Goal: Information Seeking & Learning: Find specific page/section

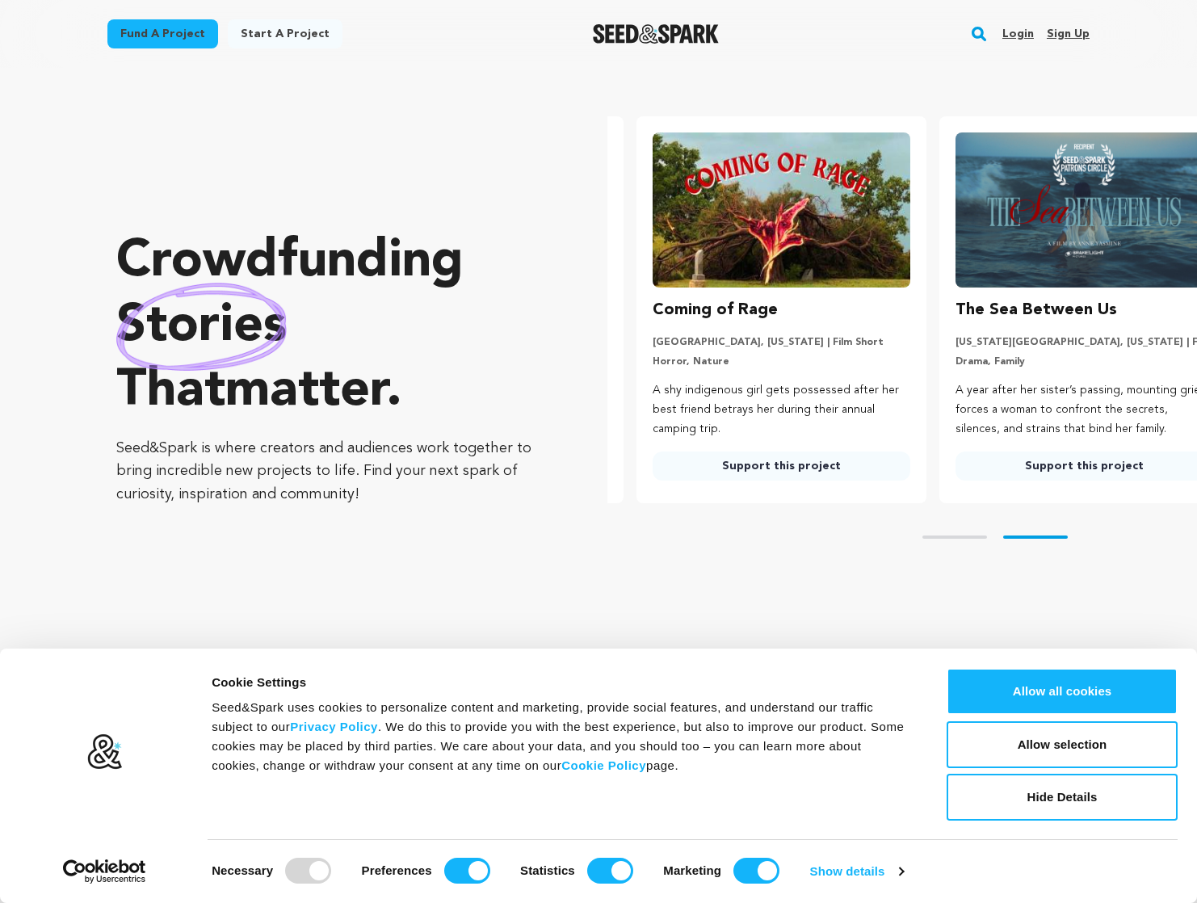
scroll to position [0, 316]
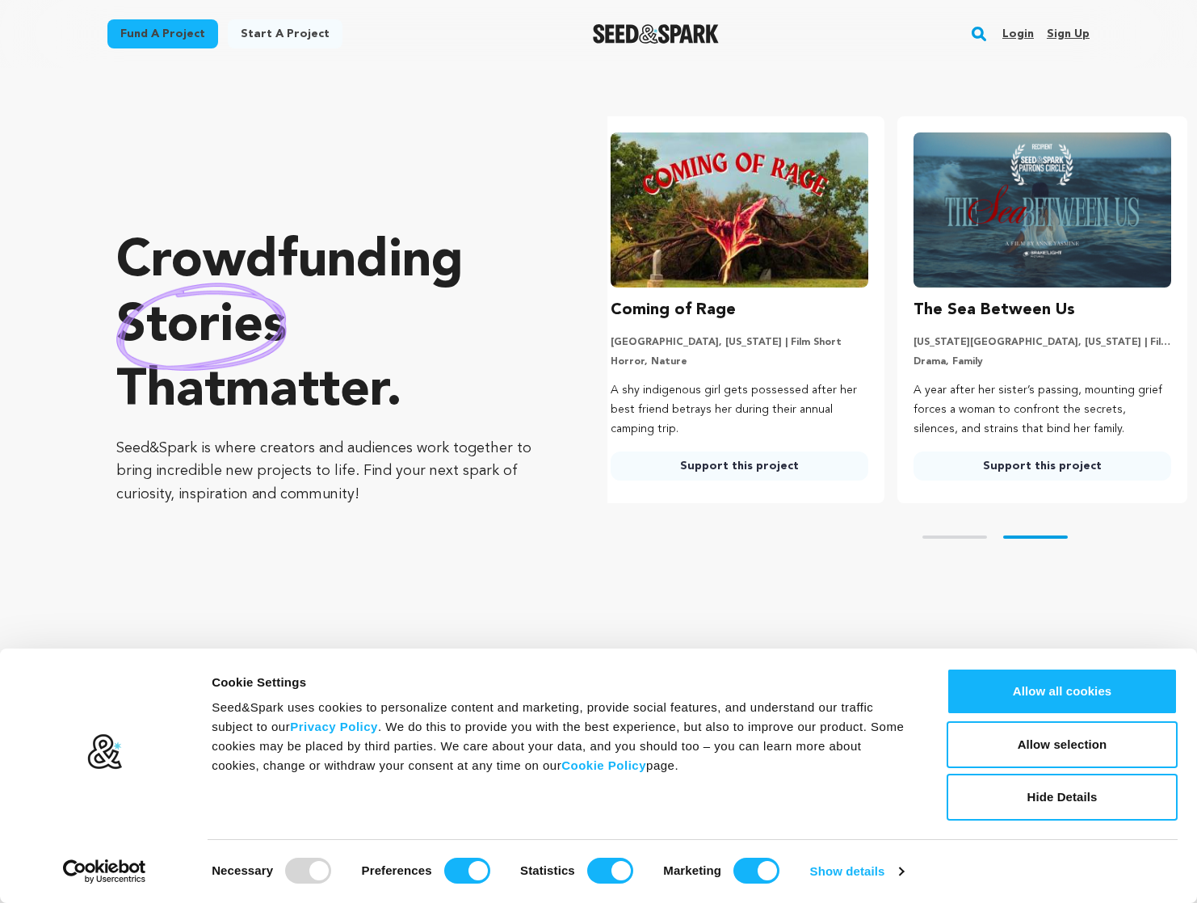
click at [160, 32] on link "Fund a project" at bounding box center [162, 33] width 111 height 29
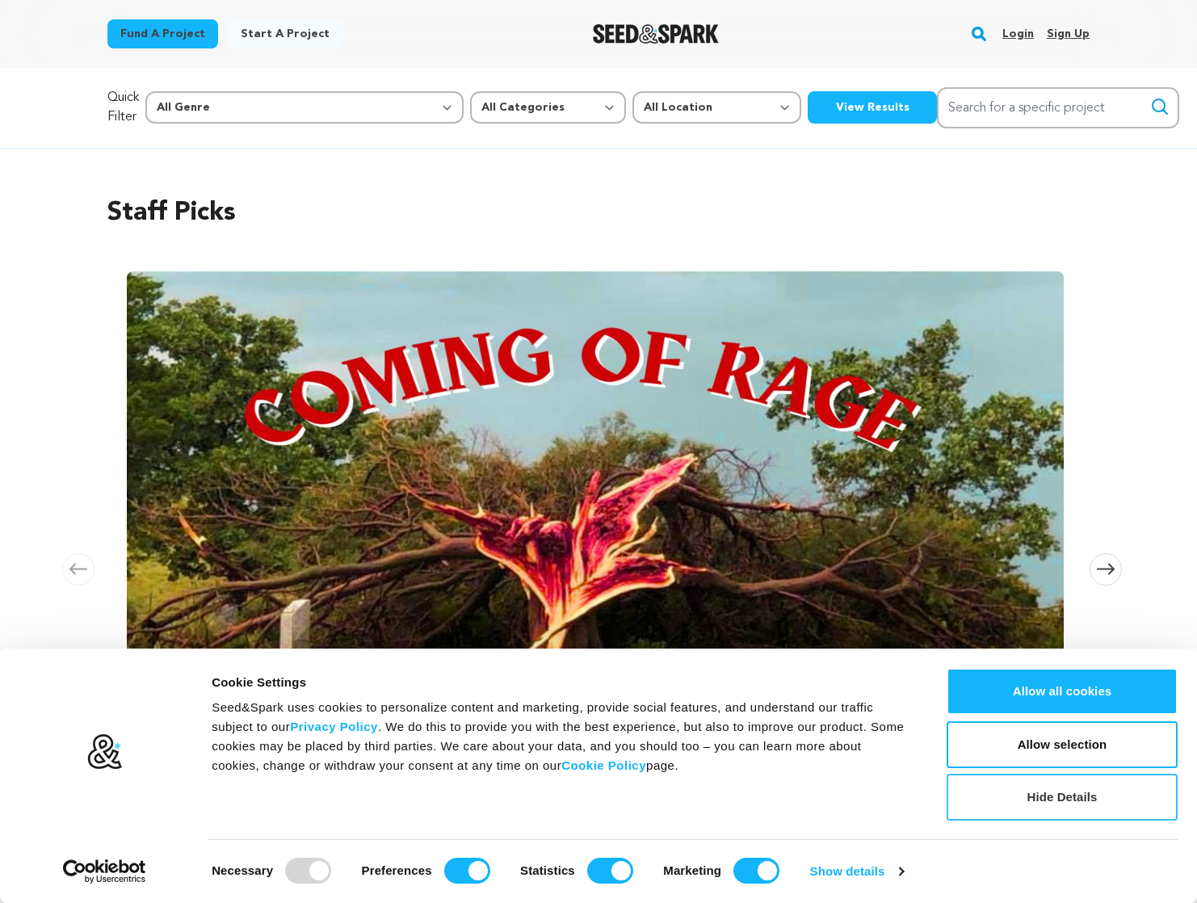
click at [1055, 798] on button "Hide Details" at bounding box center [1061, 797] width 231 height 47
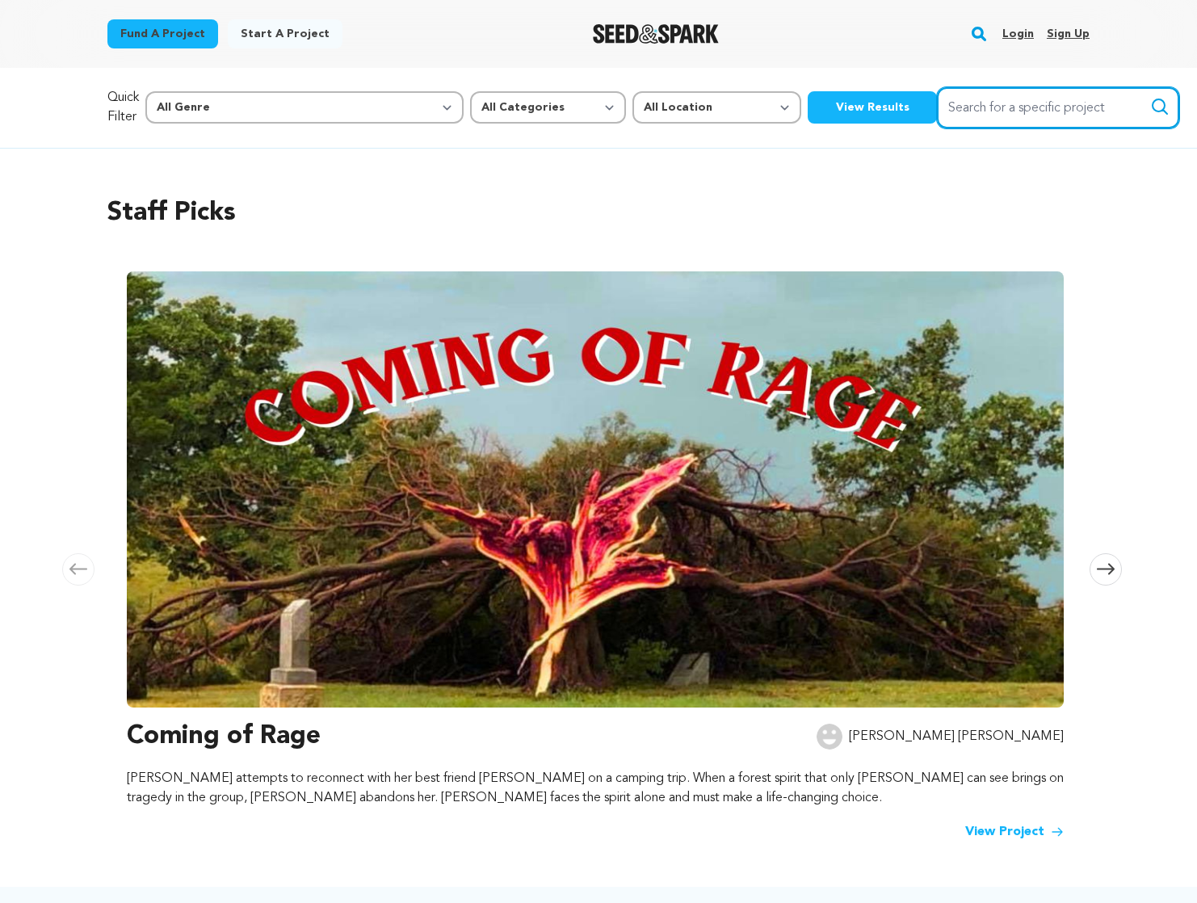
click at [937, 107] on input "Search for a specific project" at bounding box center [1058, 107] width 242 height 41
type input "not another home movie"
click at [1150, 97] on button "Search" at bounding box center [1159, 106] width 19 height 19
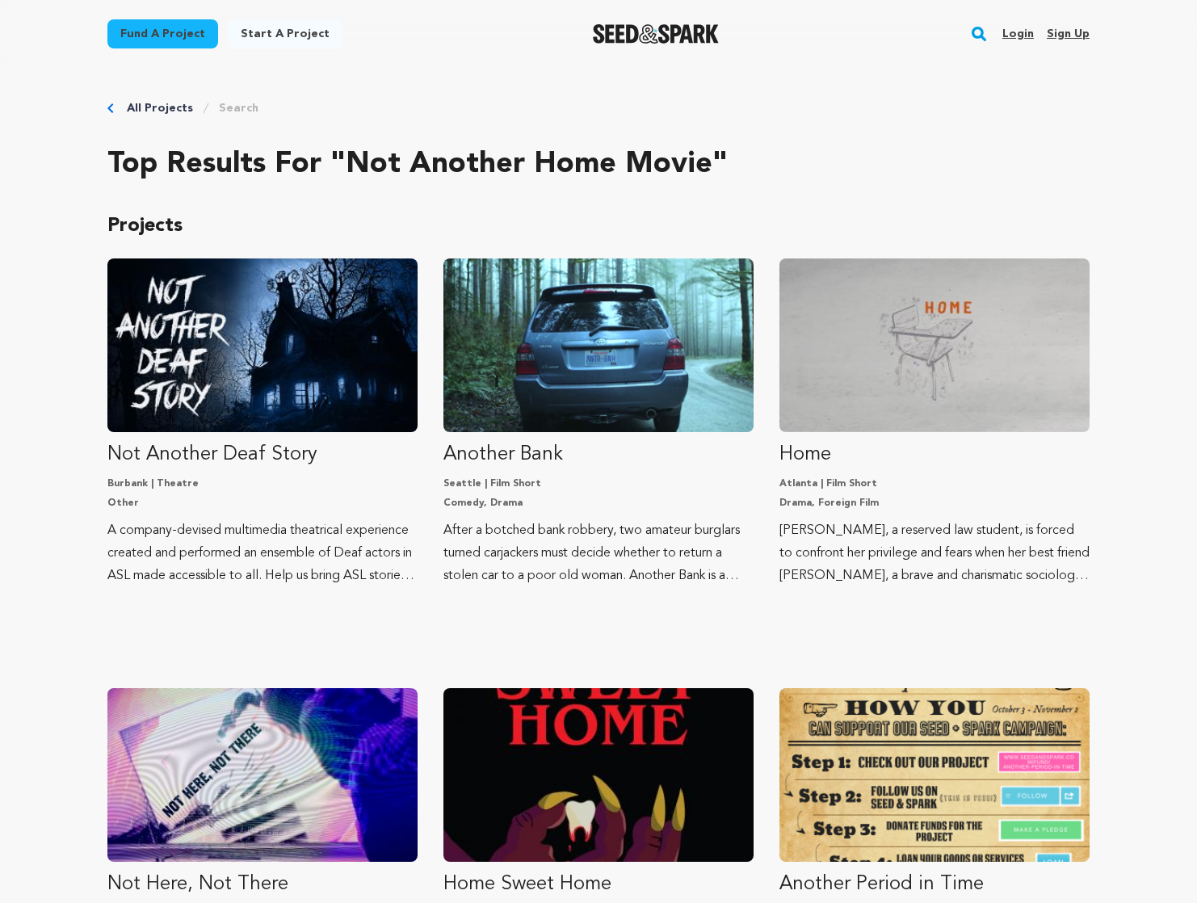
click at [135, 108] on link "All Projects" at bounding box center [160, 108] width 66 height 16
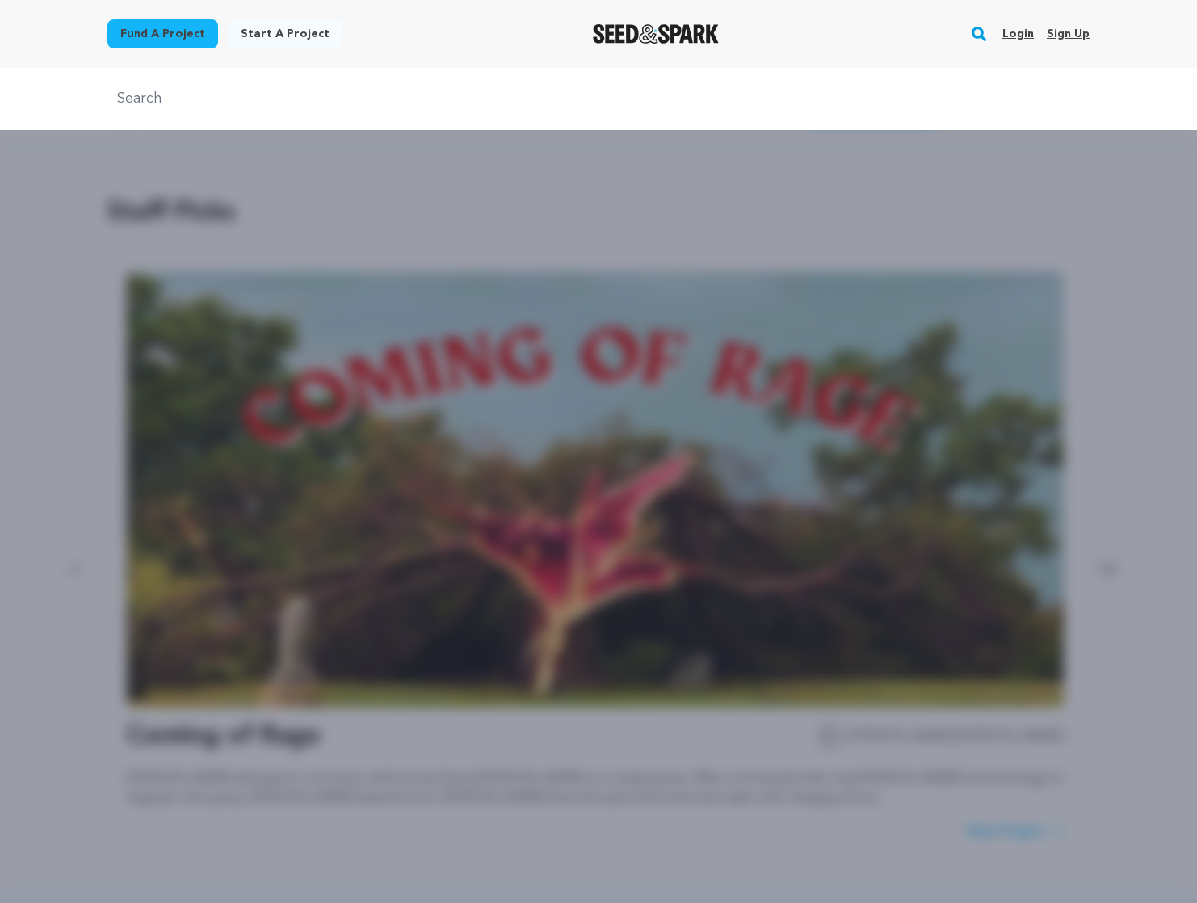
click at [948, 103] on input "text" at bounding box center [598, 98] width 982 height 23
click at [946, 183] on div at bounding box center [598, 519] width 1197 height 903
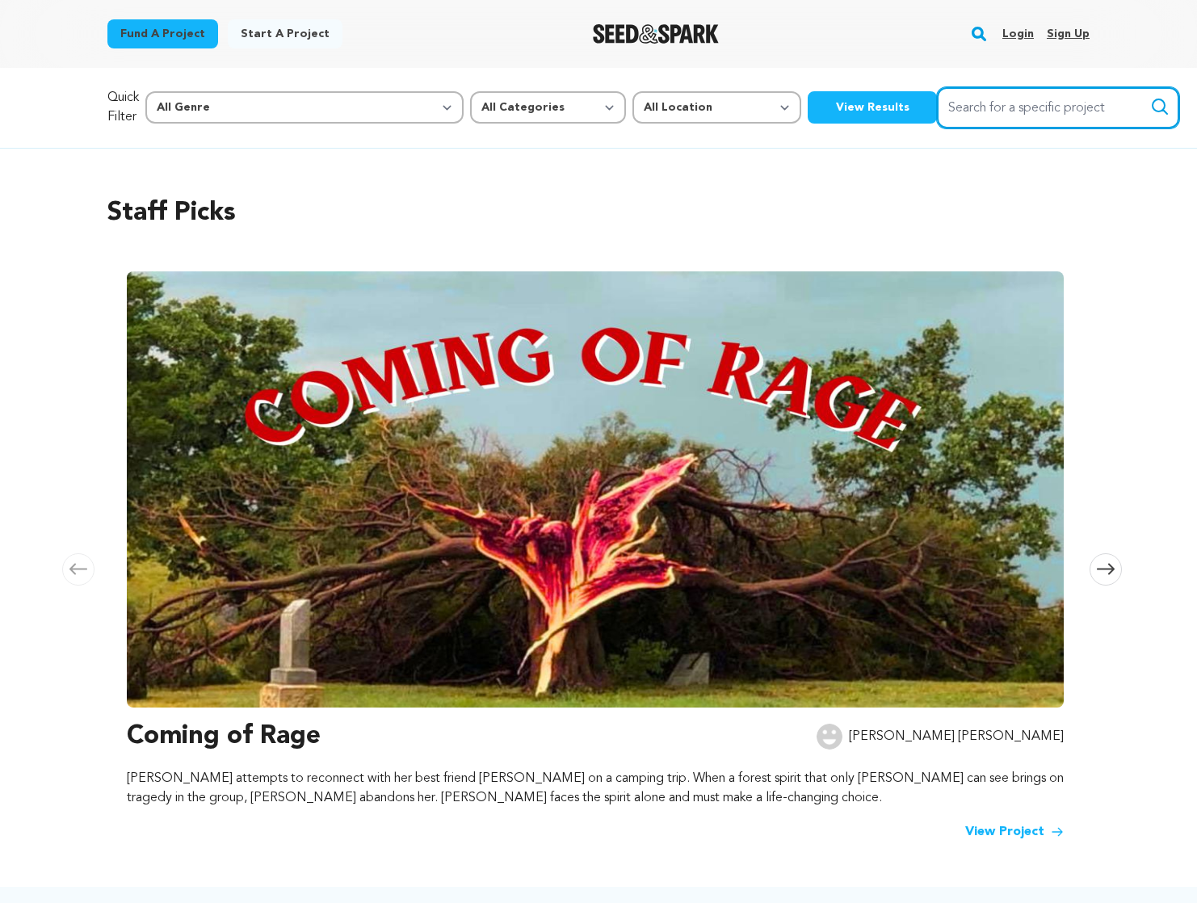
click at [941, 120] on input "Search for a specific project" at bounding box center [1058, 107] width 242 height 41
type input "daqqa"
click at [1150, 97] on button "Search" at bounding box center [1159, 106] width 19 height 19
